Goal: Task Accomplishment & Management: Use online tool/utility

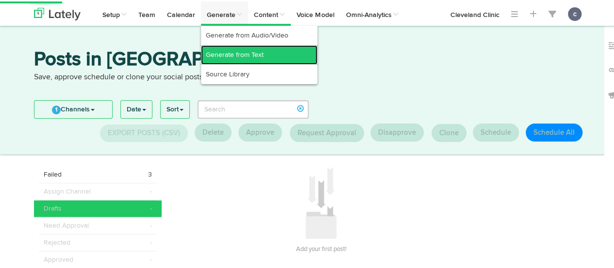
click at [241, 54] on link "Generate from Text" at bounding box center [259, 53] width 117 height 19
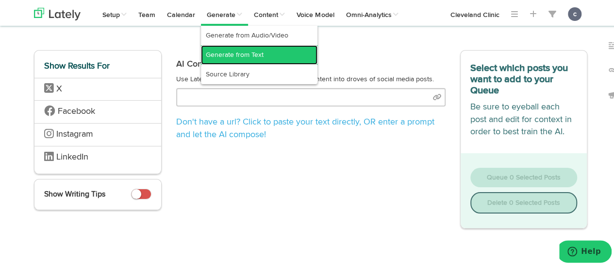
click at [244, 51] on link "Generate from Text" at bounding box center [259, 53] width 117 height 19
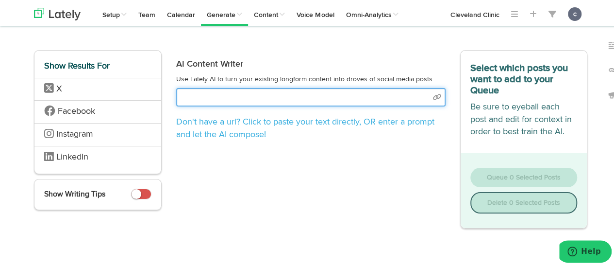
click at [259, 91] on input "text" at bounding box center [310, 95] width 269 height 18
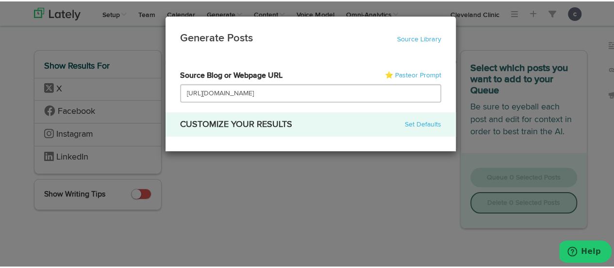
type input "[URL][DOMAIN_NAME]"
select select "natural"
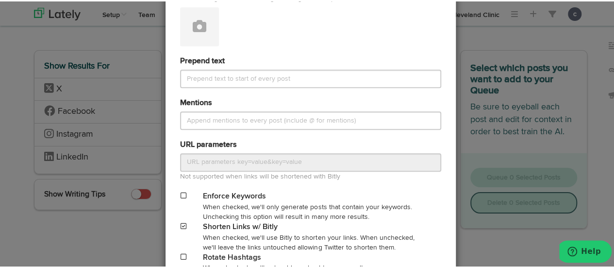
scroll to position [493, 0]
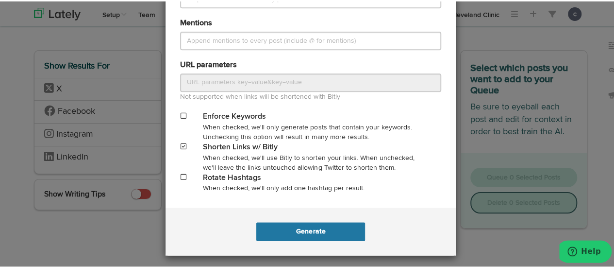
type input "[URL][DOMAIN_NAME]"
click at [347, 225] on button "Generate" at bounding box center [310, 229] width 108 height 18
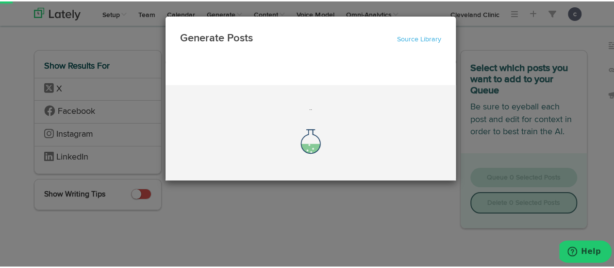
scroll to position [0, 0]
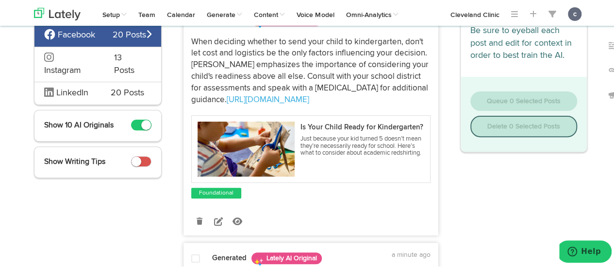
scroll to position [119, 0]
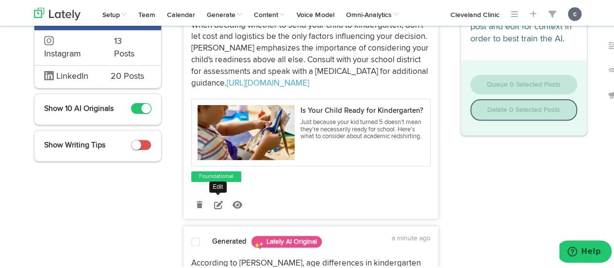
click at [217, 206] on icon at bounding box center [218, 203] width 9 height 9
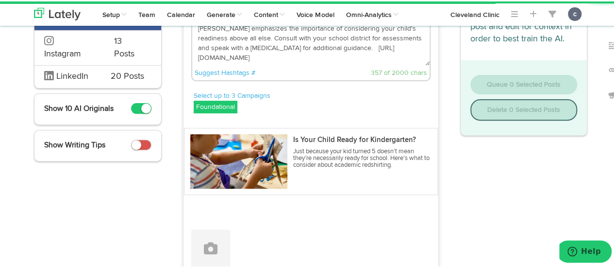
scroll to position [0, 0]
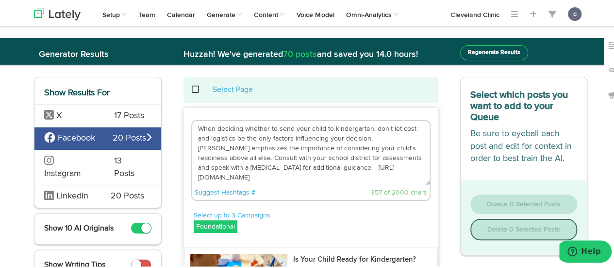
drag, startPoint x: 303, startPoint y: 167, endPoint x: 190, endPoint y: 119, distance: 123.2
click at [191, 119] on div "When deciding whether to send your child to kindergarten, don't let cost and lo…" at bounding box center [310, 158] width 239 height 81
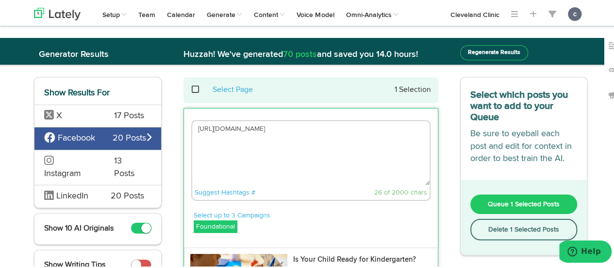
paste textarea "If you’re on the fence about sending your kiddo to kindergarten, it might help …"
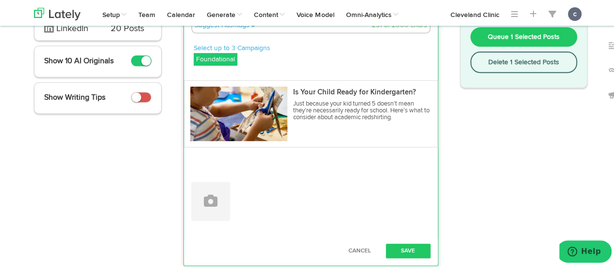
scroll to position [168, 0]
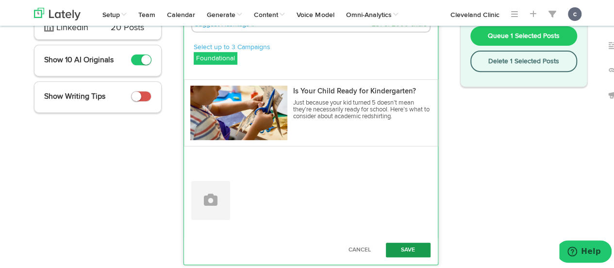
type textarea "If you’re on the fence about sending your kiddo to kindergarten, it might help …"
click at [394, 245] on button "Save" at bounding box center [408, 248] width 45 height 15
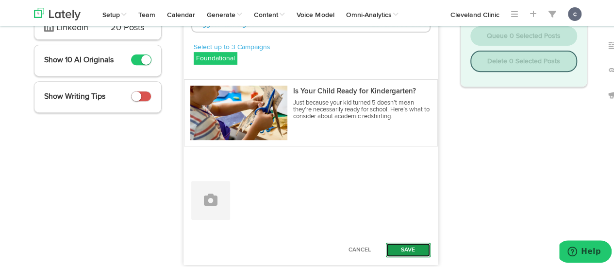
click at [393, 245] on button "Save" at bounding box center [408, 248] width 45 height 15
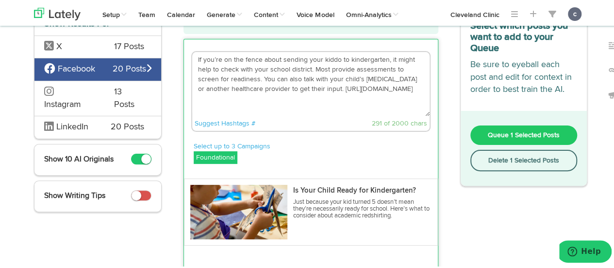
scroll to position [39, 0]
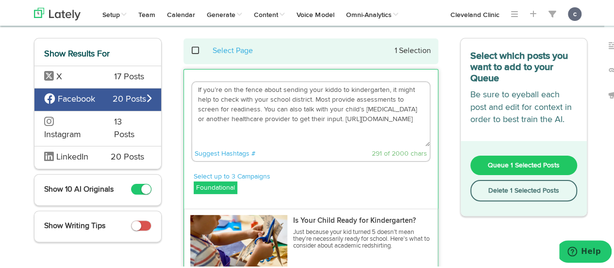
click at [333, 143] on textarea "If you’re on the fence about sending your kiddo to kindergarten, it might help …" at bounding box center [310, 113] width 237 height 64
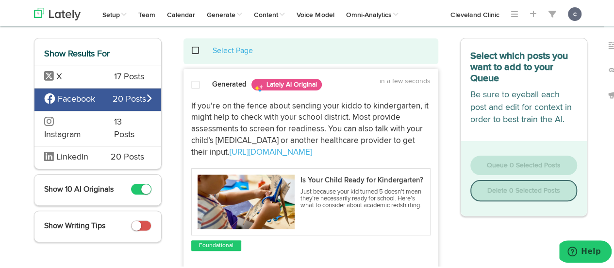
click at [191, 85] on span at bounding box center [195, 84] width 9 height 10
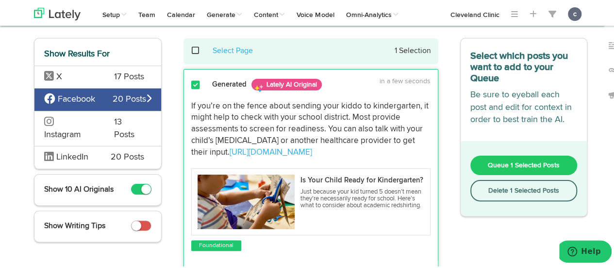
click at [504, 164] on span "Queue 1 Selected Posts" at bounding box center [524, 163] width 72 height 7
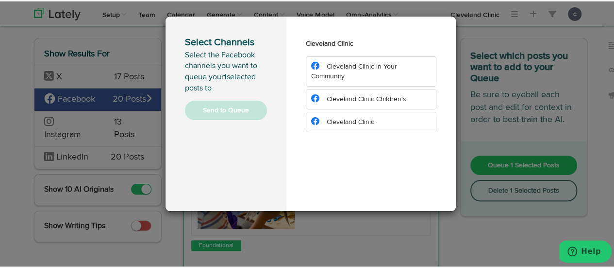
click at [382, 96] on span "Cleveland Clinic Children's" at bounding box center [367, 97] width 80 height 7
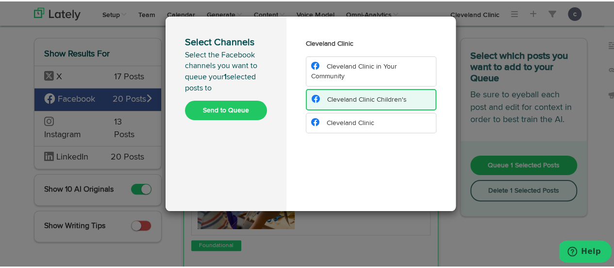
click at [238, 107] on button "Send to Queue" at bounding box center [226, 108] width 82 height 19
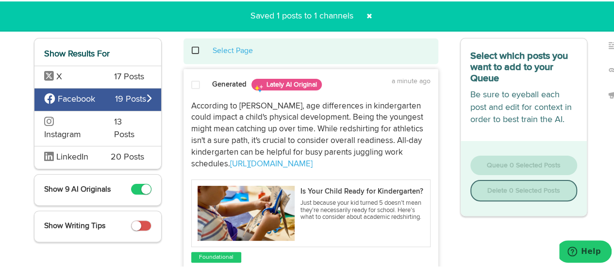
scroll to position [0, 0]
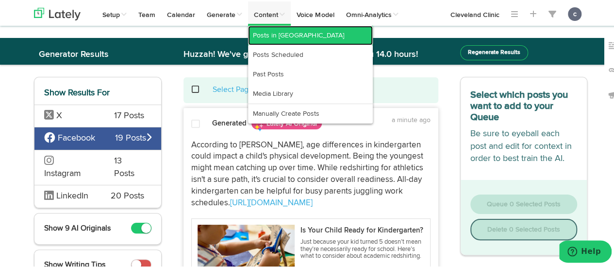
click at [267, 34] on link "Posts in [GEOGRAPHIC_DATA]" at bounding box center [310, 33] width 125 height 19
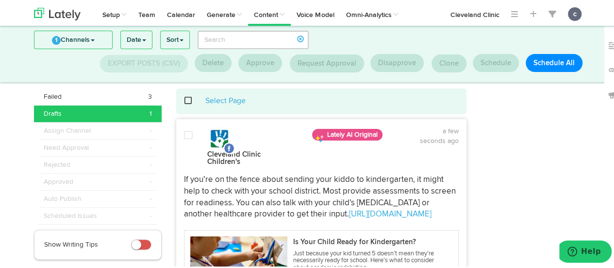
scroll to position [15, 0]
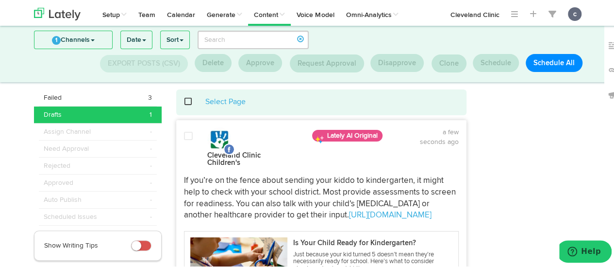
drag, startPoint x: 426, startPoint y: 196, endPoint x: 195, endPoint y: 157, distance: 234.4
click at [195, 157] on div "Cleveland Clinic Children's Lately AI Original a few seconds ago [URL][DOMAIN_N…" at bounding box center [321, 246] width 289 height 240
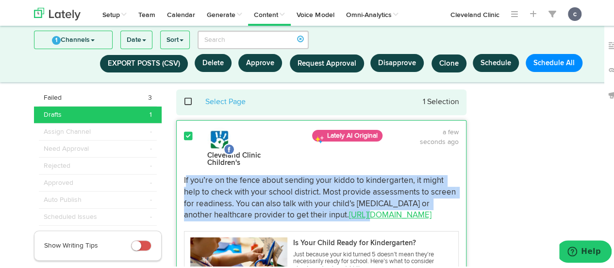
drag, startPoint x: 181, startPoint y: 171, endPoint x: 336, endPoint y: 210, distance: 160.5
click at [336, 210] on p "If you’re on the fence about sending your kiddo to kindergarten, it might help …" at bounding box center [321, 196] width 275 height 46
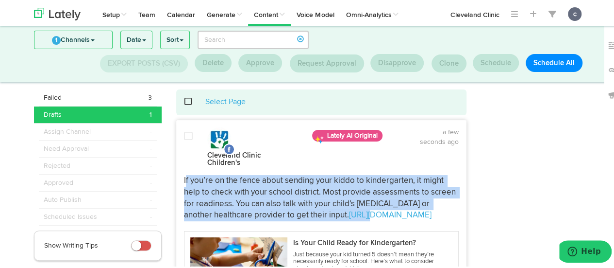
drag, startPoint x: 180, startPoint y: 171, endPoint x: 408, endPoint y: 209, distance: 231.3
click at [408, 209] on p "If you’re on the fence about sending your kiddo to kindergarten, it might help …" at bounding box center [321, 196] width 275 height 46
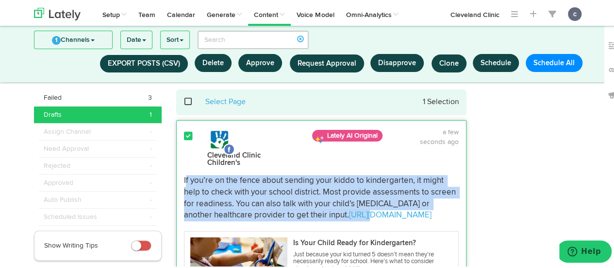
copy p "If you’re on the fence about sending your kiddo to kindergarten, it might help …"
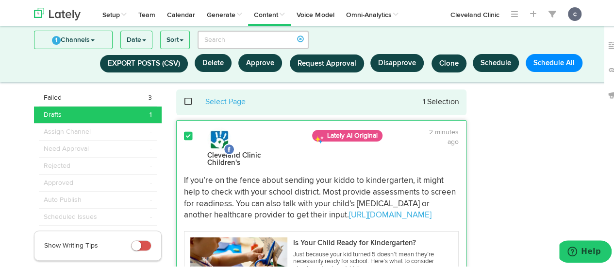
click at [537, 140] on div at bounding box center [534, 244] width 121 height 313
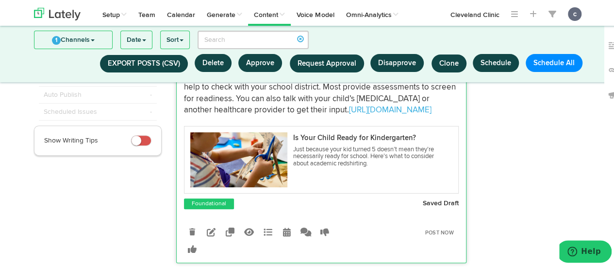
scroll to position [139, 0]
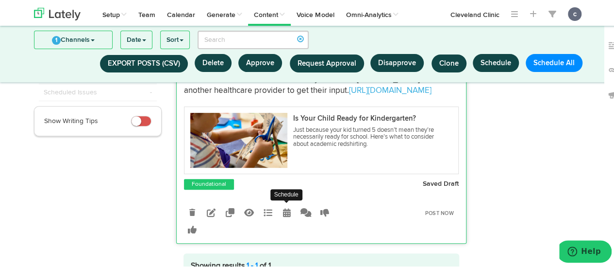
click at [284, 206] on icon at bounding box center [287, 210] width 8 height 9
select select "10"
select select "42"
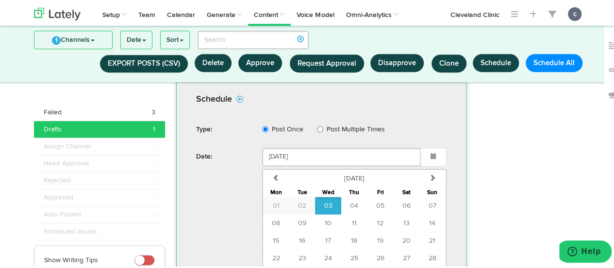
scroll to position [303, 0]
click at [425, 200] on button "07" at bounding box center [432, 202] width 26 height 17
type input "[DATE]"
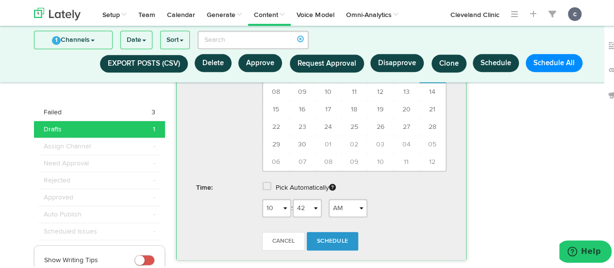
scroll to position [435, 0]
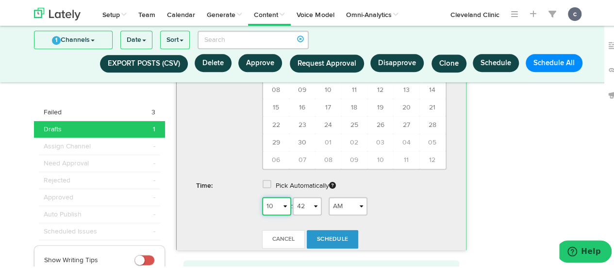
click at [274, 197] on select "1 2 3 4 5 6 7 8 9 10 11 12" at bounding box center [276, 204] width 29 height 18
select select "3"
click at [262, 195] on select "1 2 3 4 5 6 7 8 9 10 11 12" at bounding box center [276, 204] width 29 height 18
click at [305, 198] on select "00 01 02 03 04 05 06 07 08 09 10 11 12 13 14 15 16 17 18 19 20 21 22 23 24 25 2…" at bounding box center [307, 204] width 29 height 18
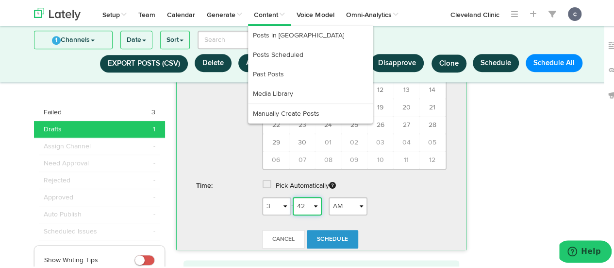
select select "24"
click at [293, 195] on select "00 01 02 03 04 05 06 07 08 09 10 11 12 13 14 15 16 17 18 19 20 21 22 23 24 25 2…" at bounding box center [307, 204] width 29 height 18
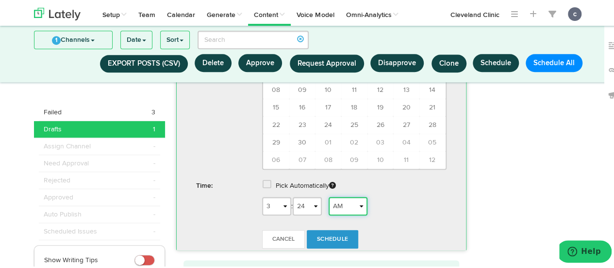
click at [341, 203] on select "AM PM" at bounding box center [348, 204] width 39 height 18
select select "PM"
click at [329, 195] on select "AM PM" at bounding box center [348, 204] width 39 height 18
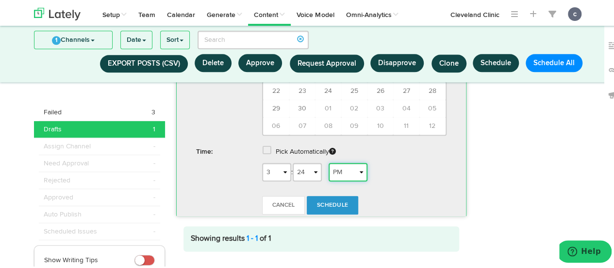
scroll to position [470, 0]
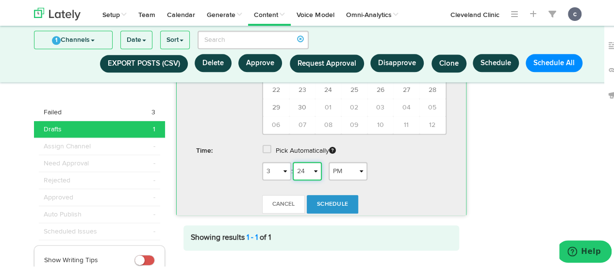
click at [308, 163] on select "00 01 02 03 04 05 06 07 08 09 10 11 12 13 14 15 16 17 18 19 20 21 22 23 24 25 2…" at bounding box center [307, 169] width 29 height 18
select select "10"
click at [293, 160] on select "00 01 02 03 04 05 06 07 08 09 10 11 12 13 14 15 16 17 18 19 20 21 22 23 24 25 2…" at bounding box center [307, 169] width 29 height 18
click at [332, 200] on span "Schedule" at bounding box center [332, 203] width 31 height 6
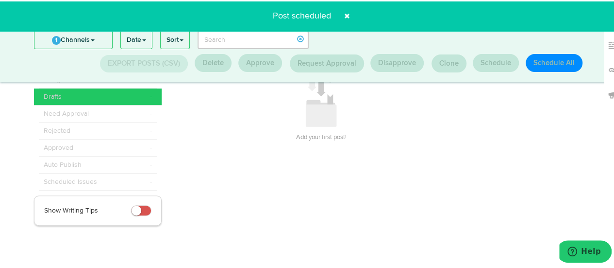
scroll to position [48, 0]
